Goal: Navigation & Orientation: Go to known website

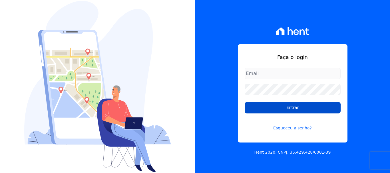
type input "[PERSON_NAME][EMAIL_ADDRESS][PERSON_NAME][DOMAIN_NAME]"
click at [294, 107] on input "Entrar" at bounding box center [292, 107] width 96 height 11
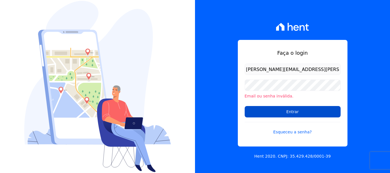
click at [287, 113] on input "Entrar" at bounding box center [292, 111] width 96 height 11
drag, startPoint x: 0, startPoint y: 0, endPoint x: 287, endPoint y: 113, distance: 308.3
click at [287, 113] on input "Entrar" at bounding box center [292, 111] width 96 height 11
drag, startPoint x: 0, startPoint y: 0, endPoint x: 287, endPoint y: 113, distance: 308.3
click at [287, 113] on input "Entrar" at bounding box center [292, 111] width 96 height 11
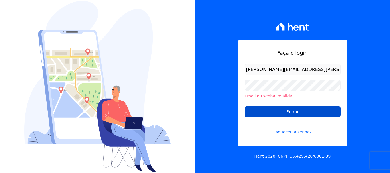
click at [286, 114] on input "Entrar" at bounding box center [292, 111] width 96 height 11
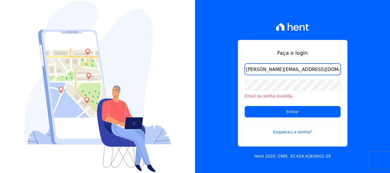
drag, startPoint x: 244, startPoint y: 70, endPoint x: 184, endPoint y: 67, distance: 60.5
click at [184, 68] on div "Faça o login luiz.nascimento@maislar.com Email ou senha inválida. Entrar Esquec…" at bounding box center [195, 86] width 390 height 173
paste input "> HENT"
drag, startPoint x: 264, startPoint y: 69, endPoint x: 195, endPoint y: 68, distance: 68.8
click at [197, 70] on div "Faça o login > HENT luiz.nascimento@maislar.com Email ou senha inválida. Entrar…" at bounding box center [292, 86] width 195 height 173
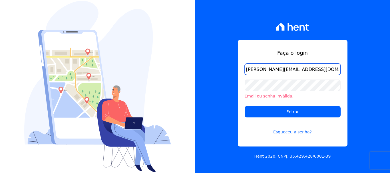
type input "[PERSON_NAME][EMAIL_ADDRESS][PERSON_NAME][DOMAIN_NAME]"
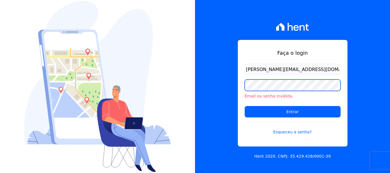
click at [211, 87] on div "Faça o login [PERSON_NAME][EMAIL_ADDRESS][PERSON_NAME][DOMAIN_NAME] Email ou se…" at bounding box center [292, 86] width 195 height 173
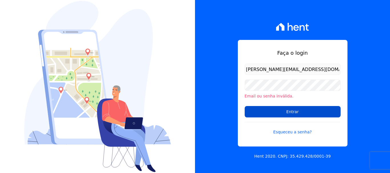
click at [256, 110] on input "Entrar" at bounding box center [292, 111] width 96 height 11
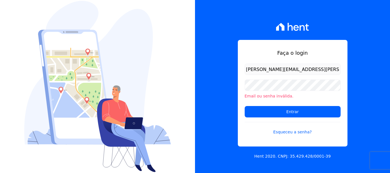
click at [362, 82] on div "Faça o login [PERSON_NAME][EMAIL_ADDRESS][PERSON_NAME][DOMAIN_NAME] Email ou se…" at bounding box center [292, 86] width 195 height 173
click at [315, 71] on input "[PERSON_NAME][EMAIL_ADDRESS][PERSON_NAME][DOMAIN_NAME]" at bounding box center [292, 69] width 96 height 11
click at [164, 82] on div "Faça o login luiz.nascimento@maislar.com Email ou senha inválida. Entrar Esquec…" at bounding box center [195, 86] width 390 height 173
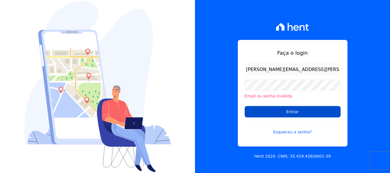
click at [250, 111] on input "Entrar" at bounding box center [292, 111] width 96 height 11
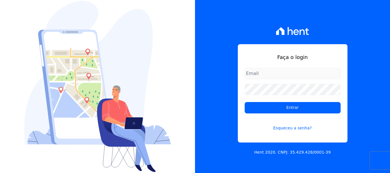
type input "[PERSON_NAME][EMAIL_ADDRESS][PERSON_NAME][DOMAIN_NAME]"
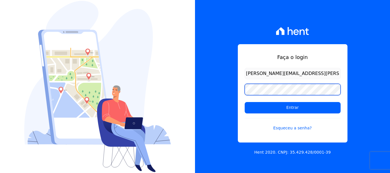
click at [220, 90] on div "Faça o login luiz.nascimento@maislar.com Entrar Esqueceu a senha? Hent 2020. CN…" at bounding box center [292, 86] width 195 height 173
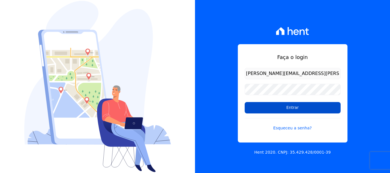
click at [262, 109] on input "Entrar" at bounding box center [292, 107] width 96 height 11
